Goal: Check status: Check status

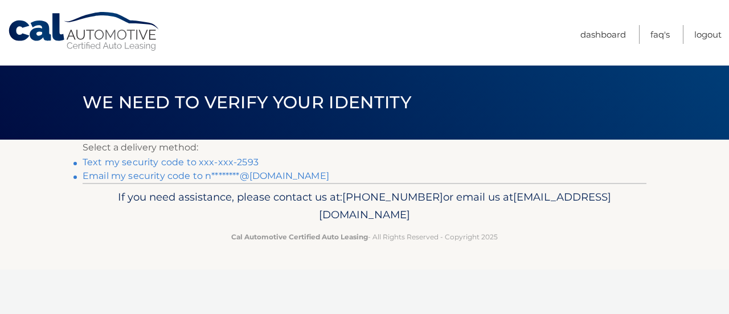
click at [221, 164] on link "Text my security code to xxx-xxx-2593" at bounding box center [171, 162] width 176 height 11
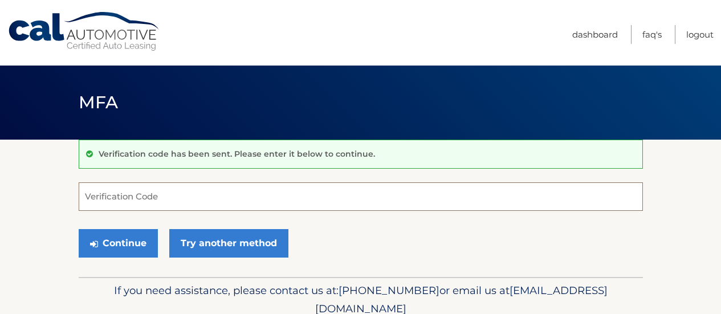
click at [183, 194] on input "Verification Code" at bounding box center [361, 196] width 564 height 28
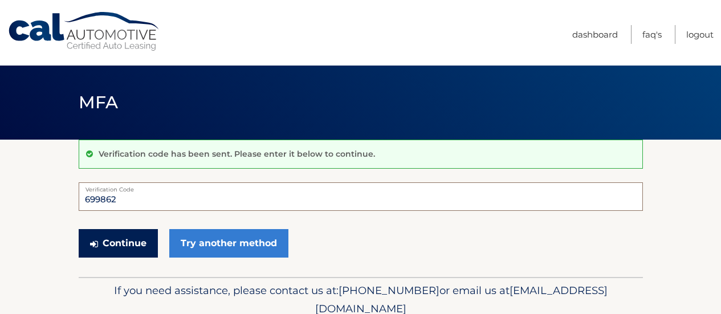
type input "699862"
click at [142, 238] on button "Continue" at bounding box center [118, 243] width 79 height 28
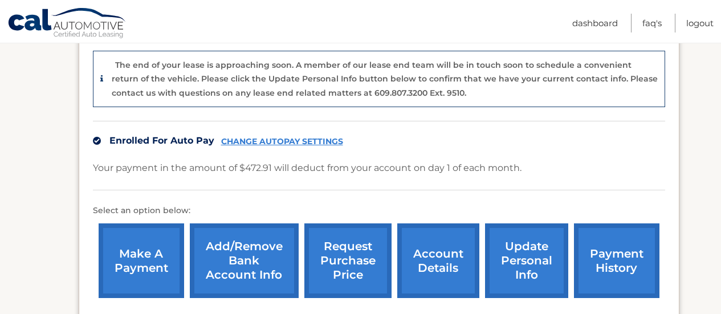
scroll to position [285, 0]
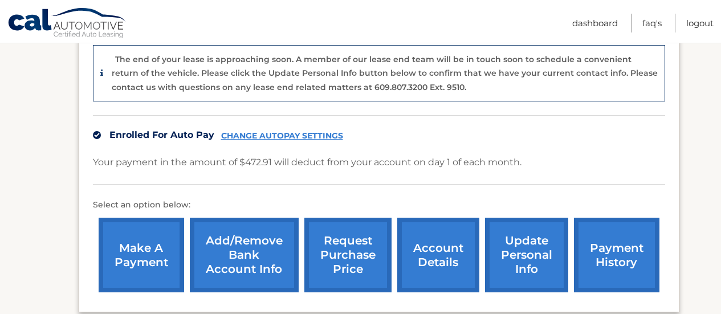
click at [426, 257] on link "account details" at bounding box center [438, 255] width 82 height 75
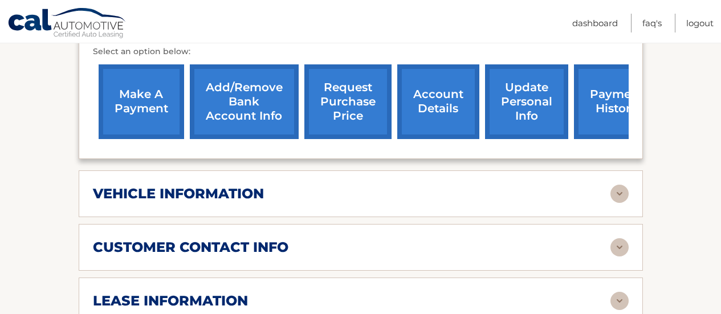
scroll to position [513, 0]
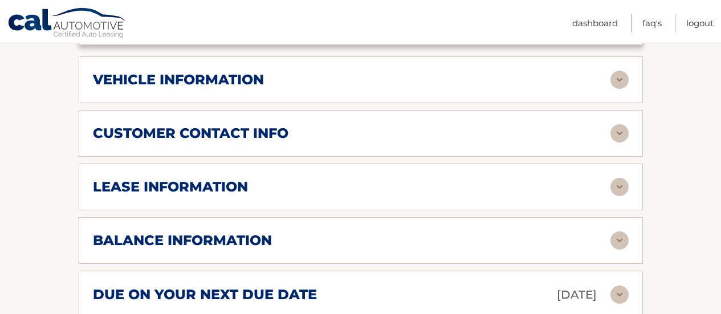
click at [245, 178] on h2 "lease information" at bounding box center [170, 186] width 155 height 17
